Goal: Task Accomplishment & Management: Complete application form

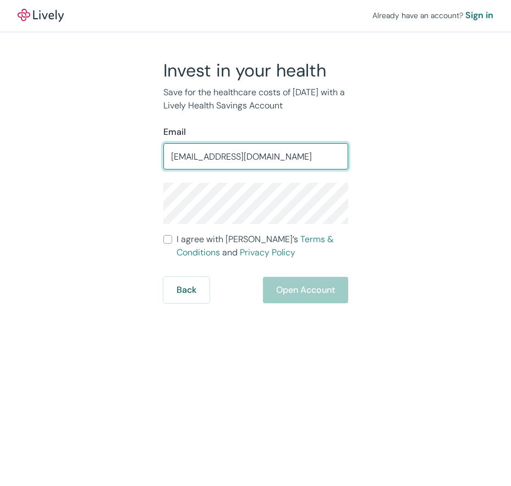
type input "[EMAIL_ADDRESS][DOMAIN_NAME]"
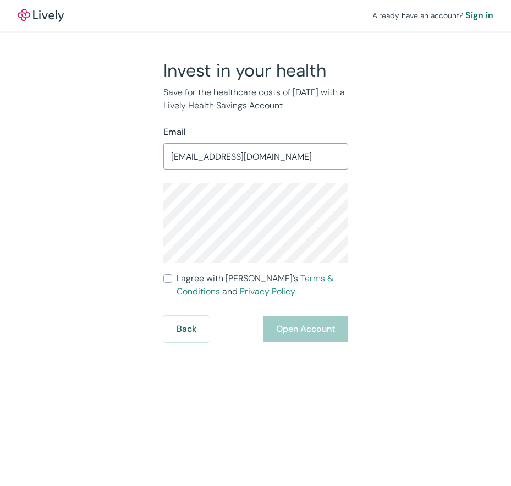
click at [171, 275] on input "I agree with Lively’s Terms & Conditions and Privacy Policy" at bounding box center [167, 278] width 9 height 9
checkbox input "true"
click at [327, 327] on button "Open Account" at bounding box center [305, 329] width 85 height 26
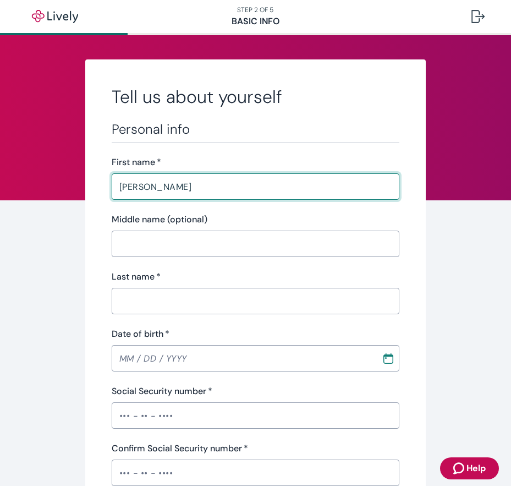
click at [160, 310] on input "Last name   *" at bounding box center [256, 301] width 288 height 22
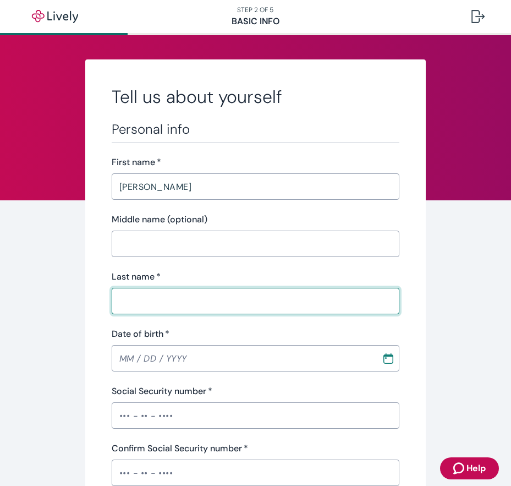
click at [138, 303] on input "Last name   *" at bounding box center [256, 301] width 288 height 22
paste input "Odbert"
type input "Odbert"
click at [124, 356] on input "Date of birth   *" at bounding box center [243, 358] width 262 height 22
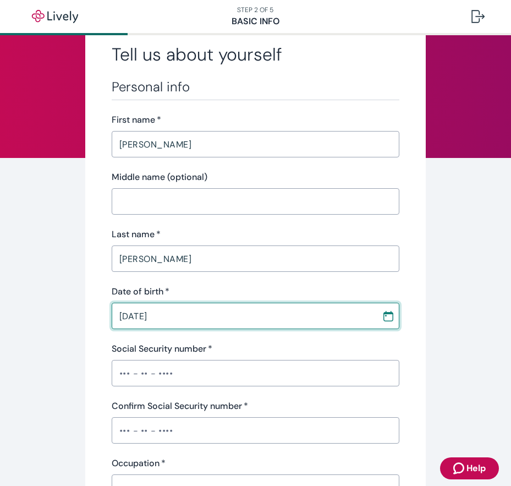
scroll to position [55, 0]
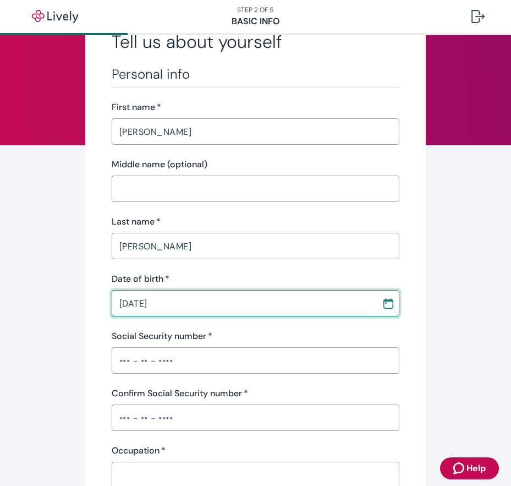
type input "04 / 30 / 1973"
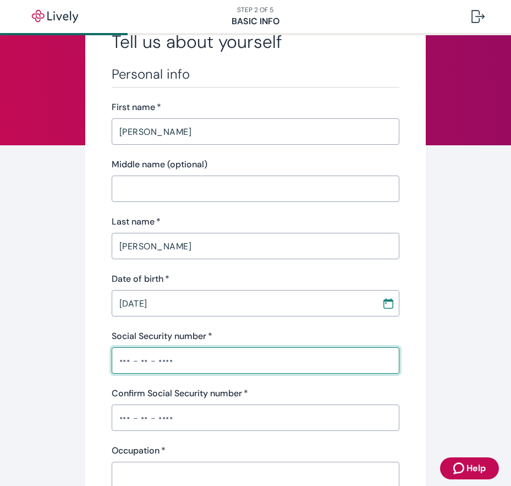
click at [149, 367] on input "Social Security number   *" at bounding box center [256, 360] width 288 height 22
paste input "•••-••-2901"
type input "•••-••-2901"
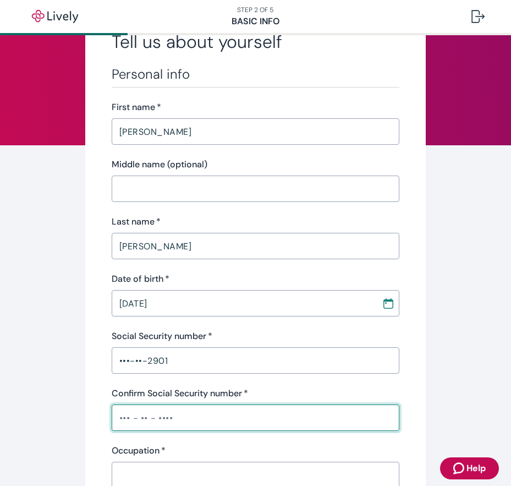
click at [152, 417] on input "Confirm Social Security number   *" at bounding box center [256, 418] width 288 height 22
paste input "•••-••-2901"
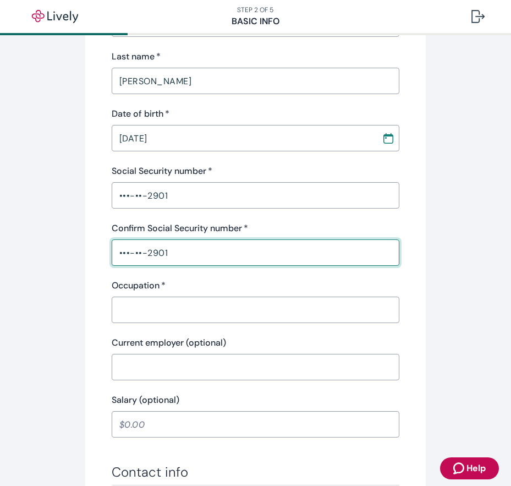
scroll to position [275, 0]
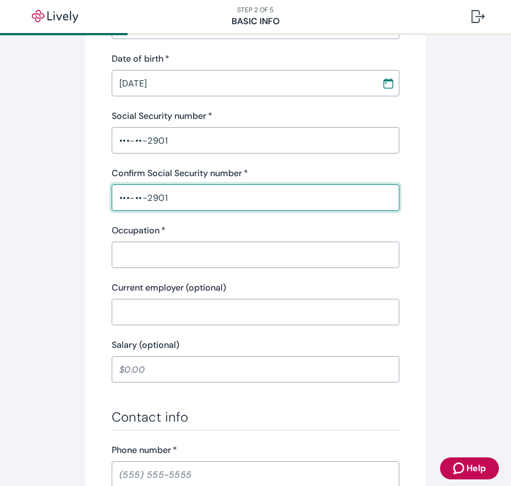
type input "•••-••-2901"
click at [159, 246] on input "Occupation   *" at bounding box center [256, 255] width 288 height 22
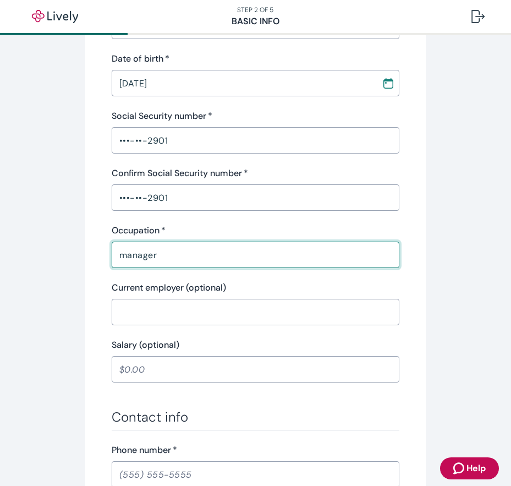
click at [133, 254] on input "manager" at bounding box center [256, 255] width 288 height 22
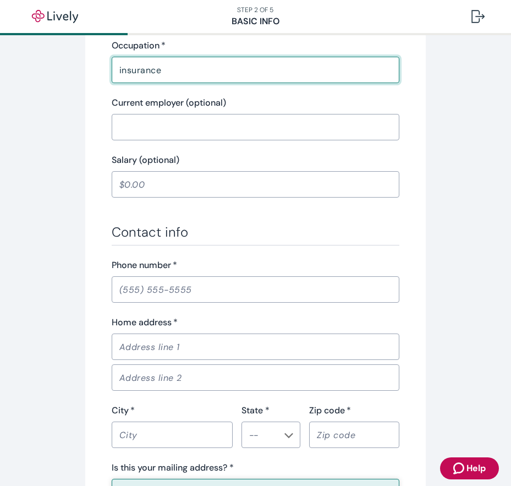
scroll to position [495, 0]
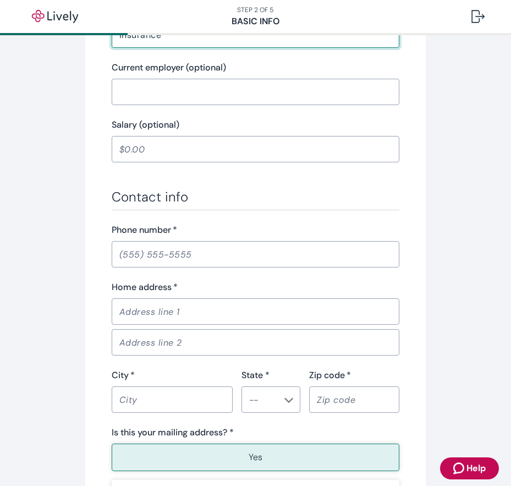
type input "insurance"
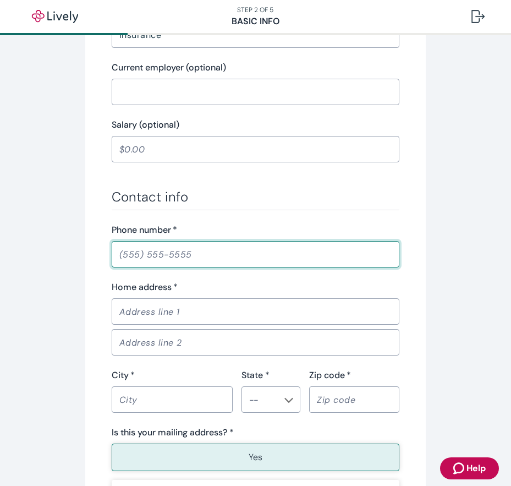
drag, startPoint x: 188, startPoint y: 252, endPoint x: 192, endPoint y: 246, distance: 7.9
click at [188, 252] on input "Phone number   *" at bounding box center [256, 254] width 288 height 22
type input "(580) 354-2015"
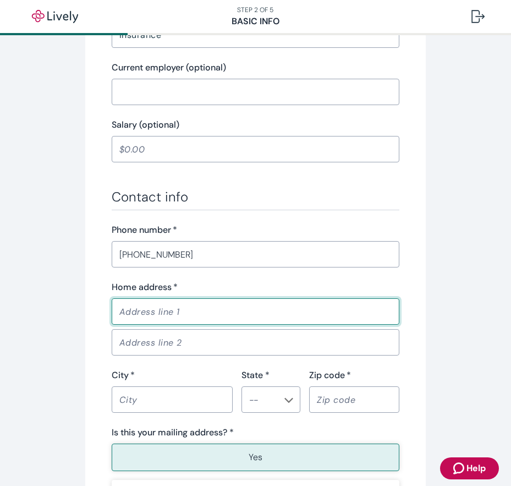
click at [160, 313] on input "Home address   *" at bounding box center [256, 311] width 288 height 22
type input "9026 Alderson Ave"
click at [135, 404] on input "City   *" at bounding box center [172, 399] width 121 height 22
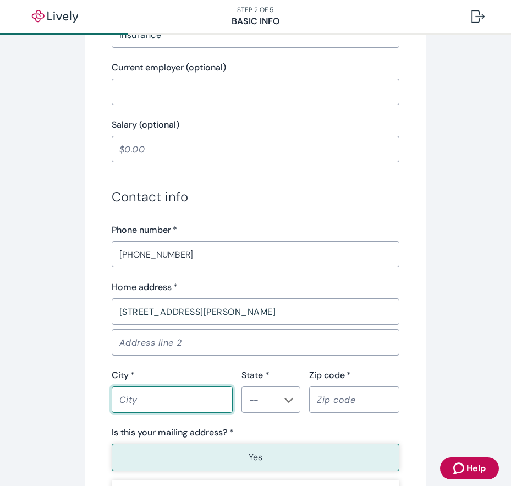
type input "Sacramento"
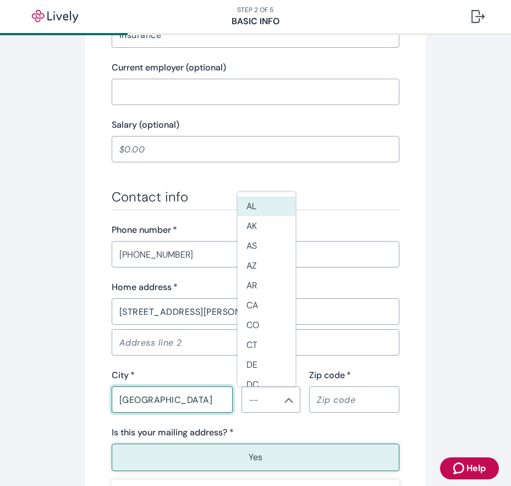
click at [267, 388] on div "​" at bounding box center [270, 399] width 59 height 26
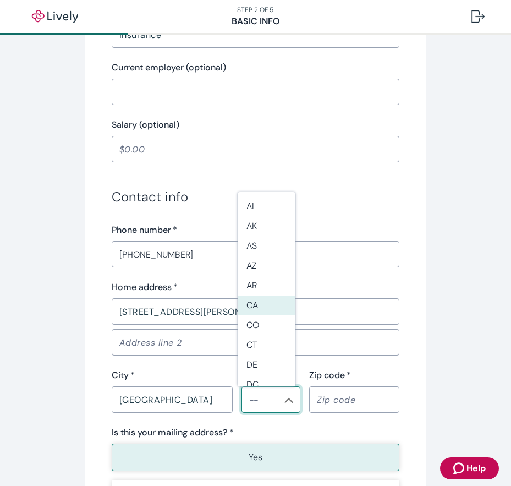
drag, startPoint x: 257, startPoint y: 305, endPoint x: 269, endPoint y: 310, distance: 12.9
click at [257, 306] on li "CA" at bounding box center [267, 305] width 58 height 20
type input "CA"
click at [324, 391] on input "Zip code   *" at bounding box center [354, 399] width 90 height 22
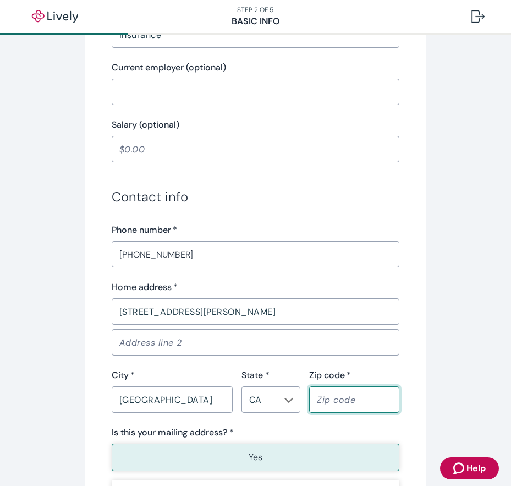
type input "95826"
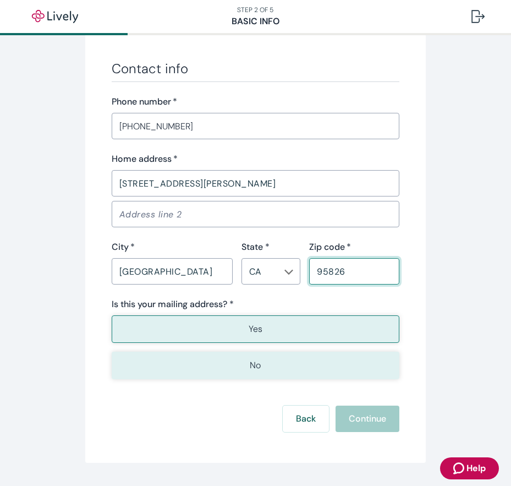
scroll to position [653, 0]
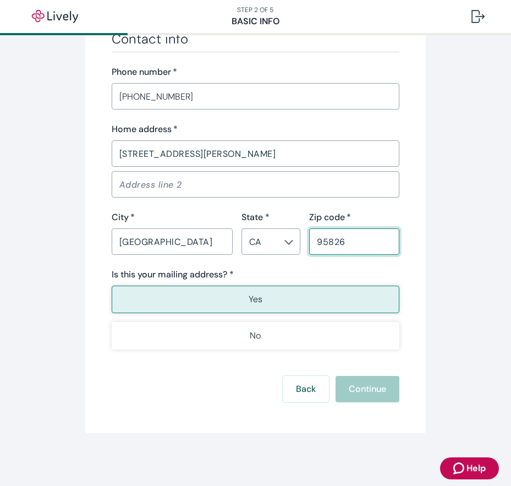
click at [273, 305] on button "Yes" at bounding box center [256, 299] width 288 height 28
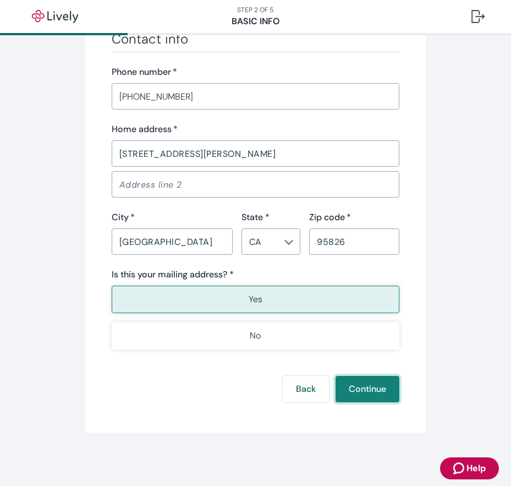
drag, startPoint x: 359, startPoint y: 388, endPoint x: 356, endPoint y: 381, distance: 7.9
click at [360, 388] on button "Continue" at bounding box center [368, 389] width 64 height 26
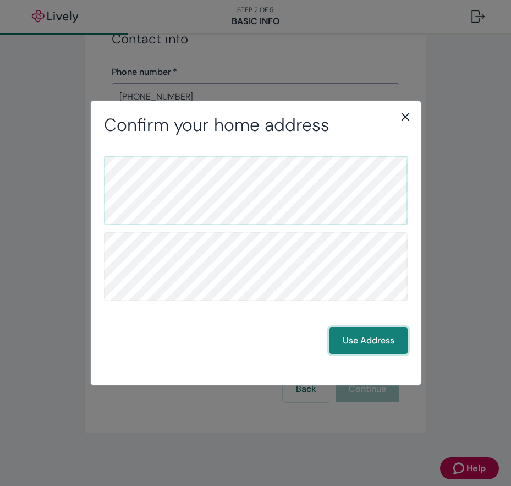
click at [369, 338] on button "Use Address" at bounding box center [368, 340] width 78 height 26
click at [353, 337] on button "Use Address" at bounding box center [368, 340] width 78 height 26
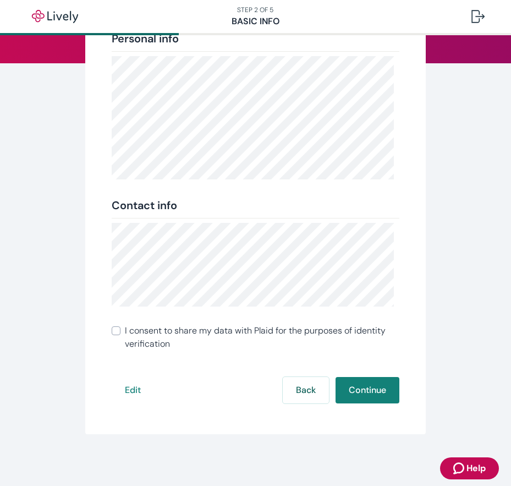
scroll to position [138, 0]
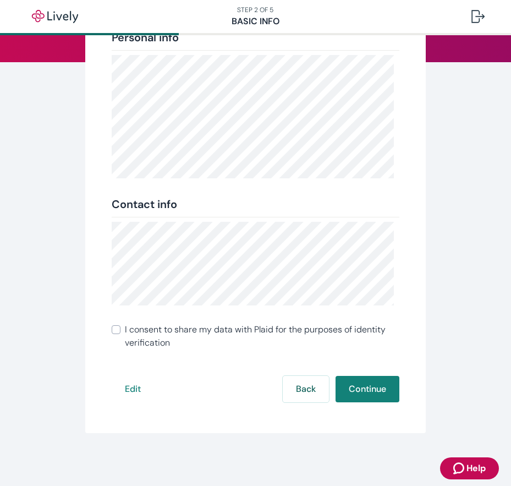
click at [114, 330] on input "I consent to share my data with Plaid for the purposes of identity verification" at bounding box center [116, 329] width 9 height 9
checkbox input "true"
click at [357, 385] on button "Continue" at bounding box center [368, 389] width 64 height 26
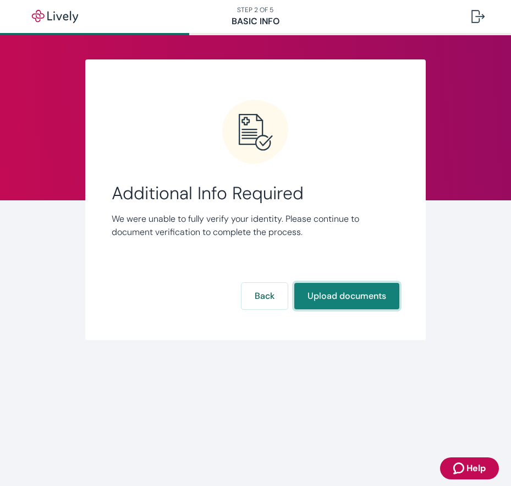
click at [334, 296] on button "Upload documents" at bounding box center [346, 296] width 105 height 26
click at [338, 295] on button "Upload documents" at bounding box center [346, 296] width 105 height 26
click at [338, 294] on button "Upload documents" at bounding box center [346, 296] width 105 height 26
click at [336, 294] on button "Upload documents" at bounding box center [346, 296] width 105 height 26
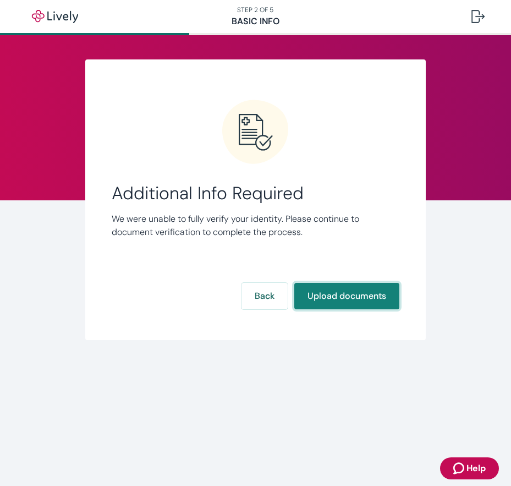
click at [345, 295] on button "Upload documents" at bounding box center [346, 296] width 105 height 26
click at [381, 292] on button "Upload documents" at bounding box center [346, 296] width 105 height 26
click at [395, 296] on button "Upload documents" at bounding box center [346, 296] width 105 height 26
click at [352, 326] on div "Link Account Additional Info Required We were unable to fully verify your ident…" at bounding box center [255, 199] width 340 height 281
click at [329, 283] on button "Upload documents" at bounding box center [346, 296] width 105 height 26
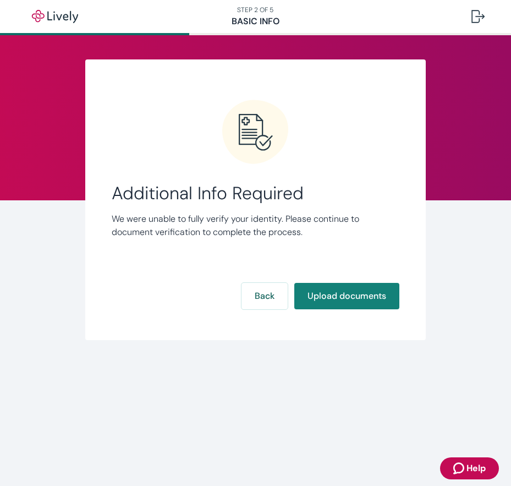
click at [338, 315] on div "Link Account Additional Info Required We were unable to fully verify your ident…" at bounding box center [255, 199] width 340 height 281
click at [342, 295] on button "Upload documents" at bounding box center [346, 296] width 105 height 26
click at [290, 297] on div "Back Upload documents" at bounding box center [256, 296] width 288 height 26
click at [312, 303] on button "Upload documents" at bounding box center [346, 296] width 105 height 26
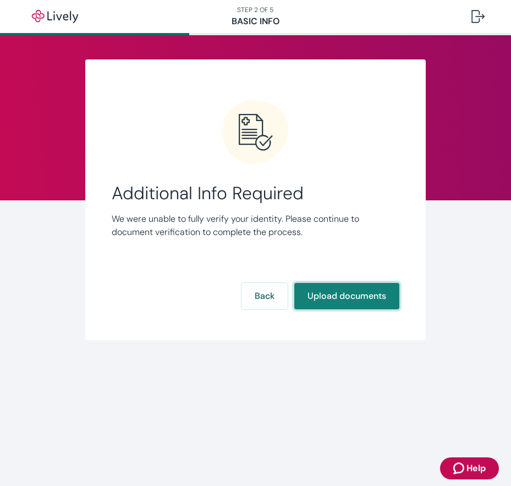
click at [355, 304] on button "Upload documents" at bounding box center [346, 296] width 105 height 26
click at [355, 302] on button "Upload documents" at bounding box center [346, 296] width 105 height 26
drag, startPoint x: 355, startPoint y: 299, endPoint x: 349, endPoint y: 296, distance: 7.2
click at [349, 296] on button "Upload documents" at bounding box center [346, 296] width 105 height 26
click at [336, 296] on button "Upload documents" at bounding box center [346, 296] width 105 height 26
